Goal: Browse casually: Explore the website without a specific task or goal

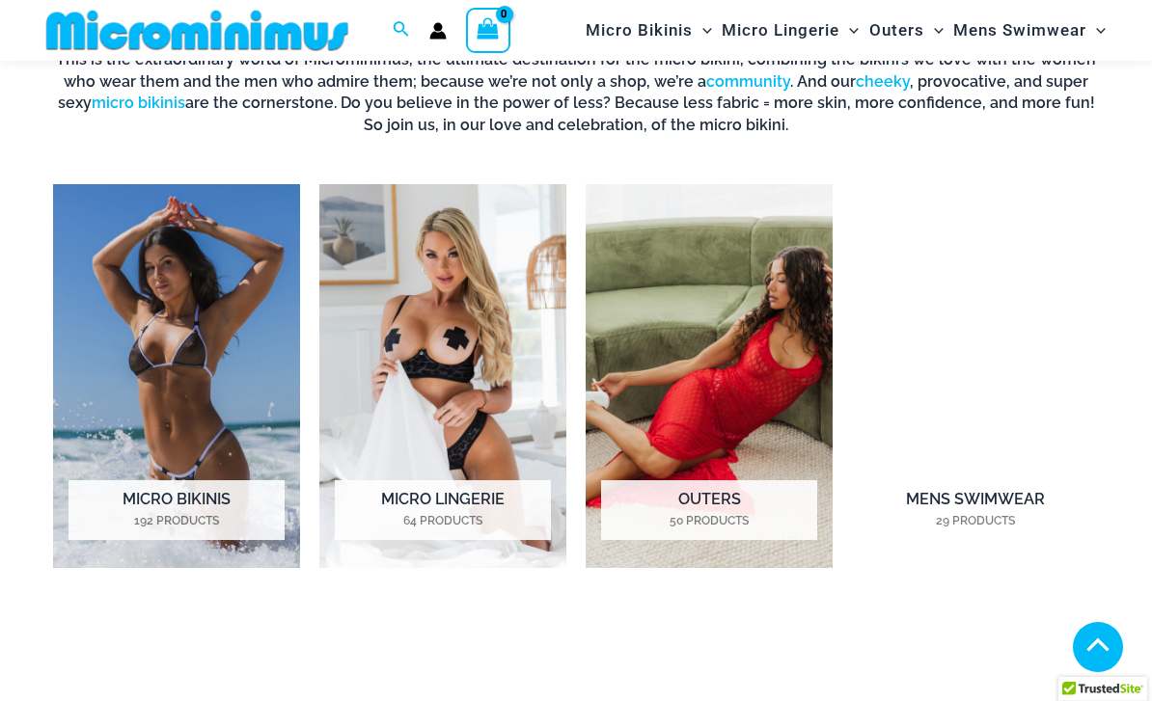
scroll to position [1138, 0]
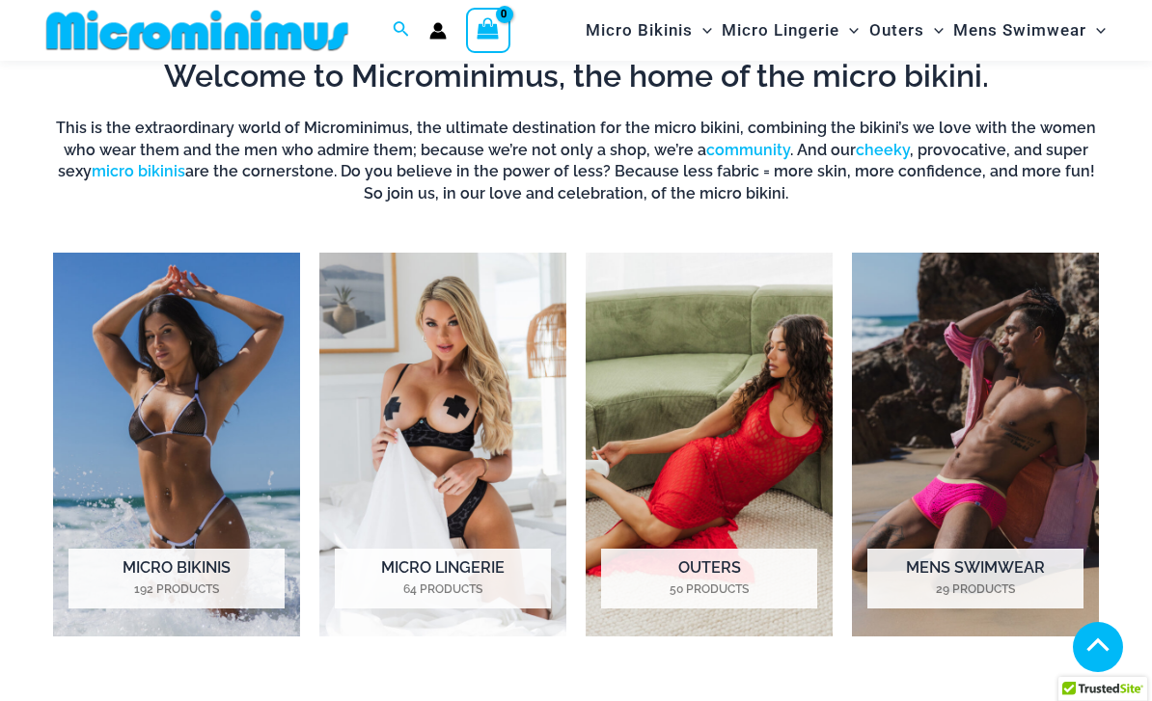
click at [293, 32] on img at bounding box center [197, 30] width 317 height 43
